Goal: Navigation & Orientation: Go to known website

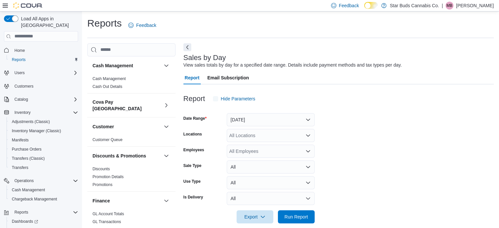
scroll to position [8, 0]
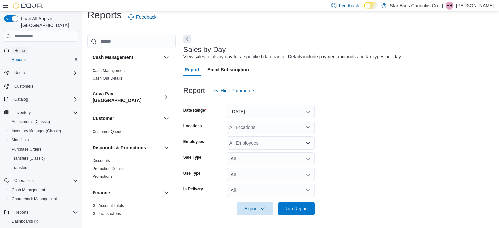
click at [21, 48] on span "Home" at bounding box center [19, 50] width 10 height 5
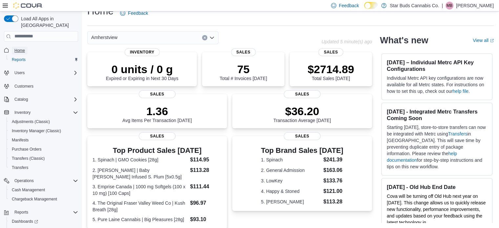
scroll to position [159, 0]
